Goal: Submit feedback/report problem: Leave review/rating

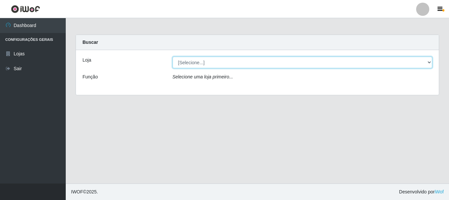
click at [429, 61] on select "[Selecione...] Nordestão - Alecrim" at bounding box center [303, 63] width 260 height 12
select select "453"
click at [173, 57] on select "[Selecione...] Nordestão - Alecrim" at bounding box center [303, 63] width 260 height 12
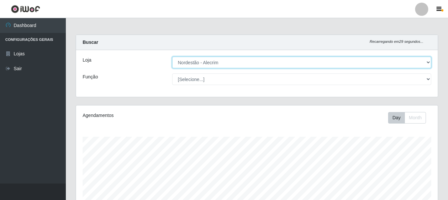
scroll to position [137, 362]
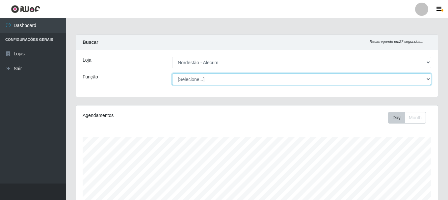
click at [428, 78] on select "[Selecione...] Balconista + Balconista de Padaria Balconista de Padaria ++ Emba…" at bounding box center [301, 79] width 259 height 12
select select "1"
click at [172, 73] on select "[Selecione...] Balconista + Balconista de Padaria Balconista de Padaria ++ Emba…" at bounding box center [301, 79] width 259 height 12
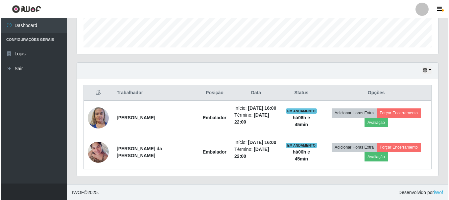
scroll to position [188, 0]
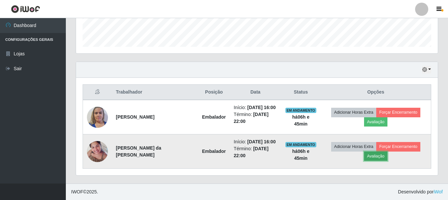
click at [377, 156] on button "Avaliação" at bounding box center [375, 155] width 23 height 9
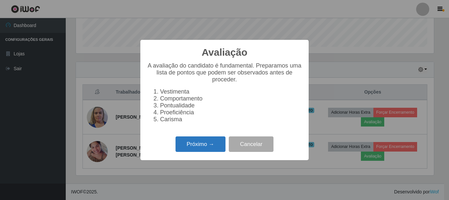
click at [211, 147] on button "Próximo →" at bounding box center [201, 143] width 50 height 15
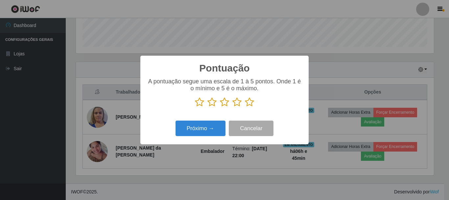
scroll to position [328819, 328598]
click at [249, 102] on icon at bounding box center [249, 102] width 9 height 10
click at [245, 107] on input "radio" at bounding box center [245, 107] width 0 height 0
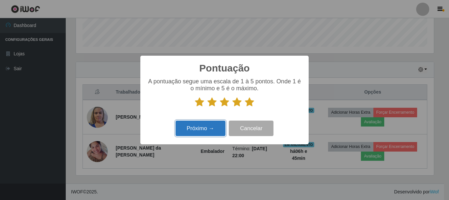
click at [216, 127] on button "Próximo →" at bounding box center [201, 127] width 50 height 15
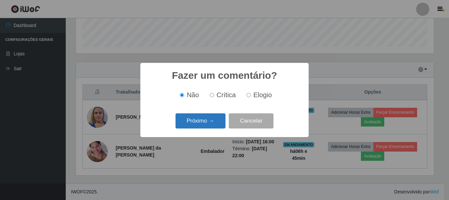
click at [216, 121] on button "Próximo →" at bounding box center [201, 120] width 50 height 15
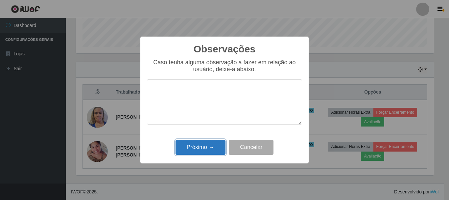
click at [216, 147] on button "Próximo →" at bounding box center [201, 146] width 50 height 15
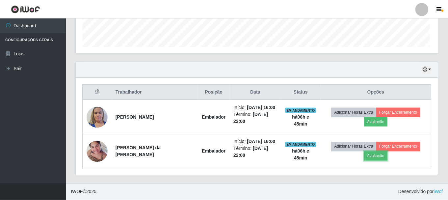
scroll to position [137, 362]
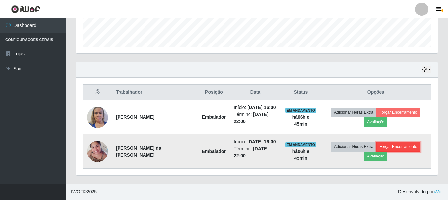
click at [390, 145] on button "Forçar Encerramento" at bounding box center [398, 146] width 44 height 9
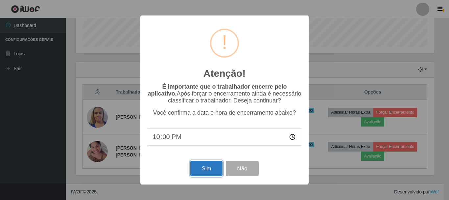
click at [205, 163] on button "Sim" at bounding box center [206, 168] width 32 height 15
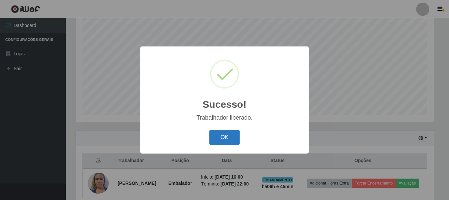
click at [221, 137] on button "OK" at bounding box center [225, 137] width 31 height 15
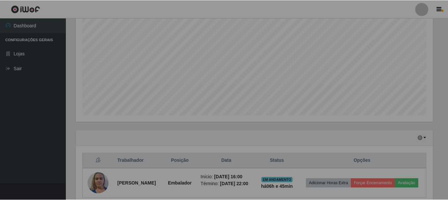
scroll to position [137, 362]
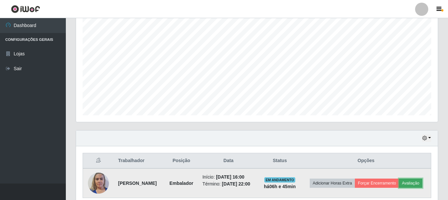
click at [399, 188] on button "Avaliação" at bounding box center [410, 182] width 23 height 9
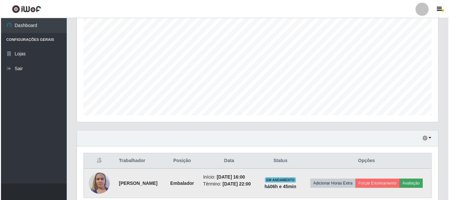
scroll to position [137, 358]
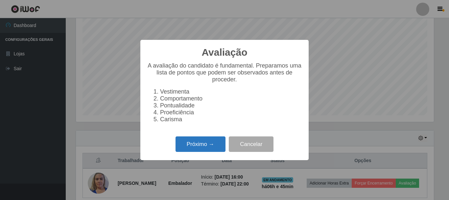
click at [203, 149] on button "Próximo →" at bounding box center [201, 143] width 50 height 15
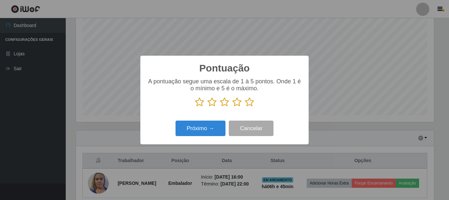
click at [249, 103] on icon at bounding box center [249, 102] width 9 height 10
click at [245, 107] on input "radio" at bounding box center [245, 107] width 0 height 0
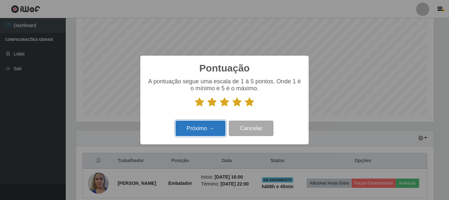
click at [212, 127] on button "Próximo →" at bounding box center [201, 127] width 50 height 15
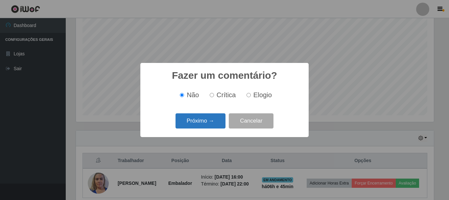
click at [194, 118] on button "Próximo →" at bounding box center [201, 120] width 50 height 15
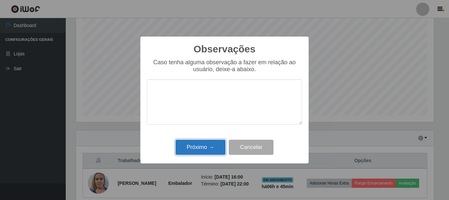
click at [194, 144] on button "Próximo →" at bounding box center [201, 146] width 50 height 15
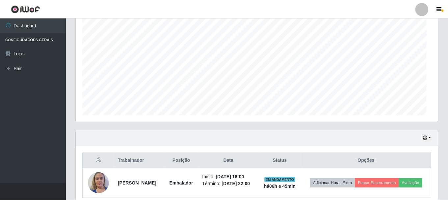
scroll to position [137, 362]
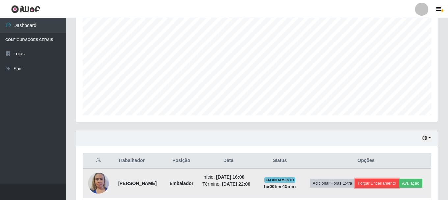
click at [388, 180] on button "Forçar Encerramento" at bounding box center [377, 182] width 44 height 9
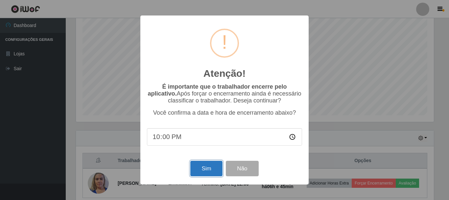
click at [209, 170] on button "Sim" at bounding box center [206, 168] width 32 height 15
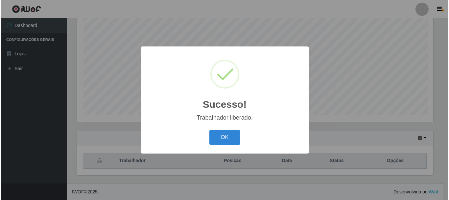
scroll to position [0, 0]
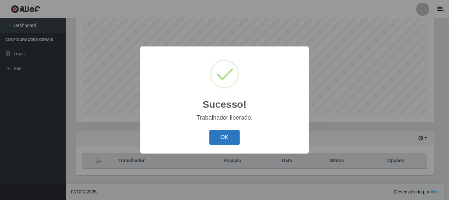
click at [220, 133] on button "OK" at bounding box center [225, 137] width 31 height 15
